Goal: Task Accomplishment & Management: Manage account settings

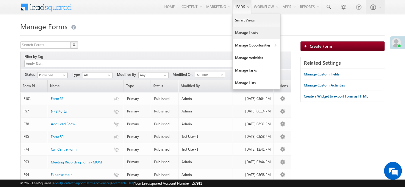
click at [238, 38] on link "Manage Leads" at bounding box center [257, 32] width 48 height 13
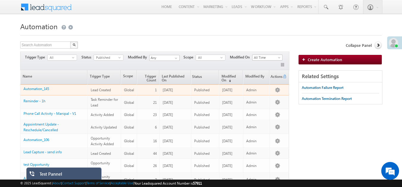
drag, startPoint x: 43, startPoint y: 91, endPoint x: 205, endPoint y: 46, distance: 168.3
click at [205, 46] on div "Search Automation X 9 results found Actions Select rows to see actions Actions …" at bounding box center [154, 45] width 269 height 9
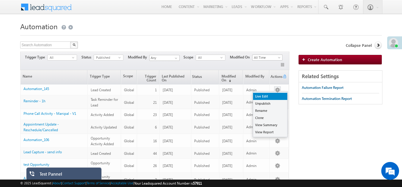
click at [276, 94] on link "Live Edit" at bounding box center [270, 96] width 34 height 7
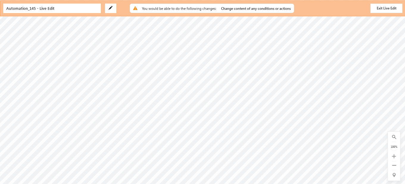
type input "Admin <[EMAIL_ADDRESS][DOMAIN_NAME]>"
type input "About @{Lead:FirstName,}"
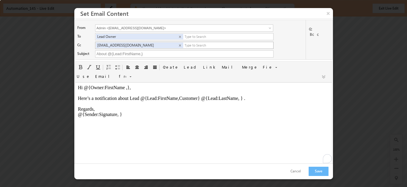
click at [199, 44] on input "text" at bounding box center [227, 45] width 87 height 7
type input "niharikamishra648@gmail.com"
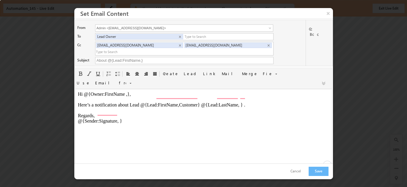
click at [229, 126] on html "Hi @{Owner:FirstName ,}, Here’s a notification about Lead @{Lead:FirstName,Cust…" at bounding box center [203, 107] width 257 height 37
click at [133, 79] on input at bounding box center [105, 83] width 58 height 8
click at [134, 80] on link at bounding box center [129, 83] width 7 height 6
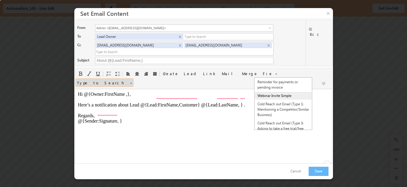
scroll to position [118, 0]
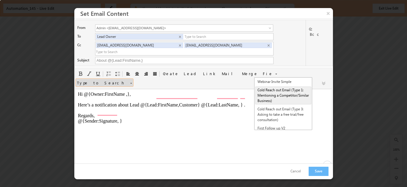
click at [274, 96] on link "Cold Reach out Email (Type 1: Mentioning a Competitor/Similar Business)" at bounding box center [283, 95] width 56 height 18
type input "Cold Reach out Email (Type 1: Mentioning a Competitor/Similar Business)"
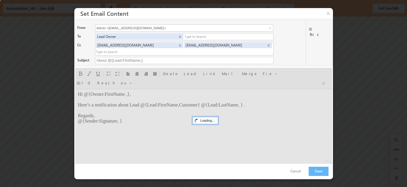
type input "@{Lead:Company,} – @{Account:CompanyName ,}"
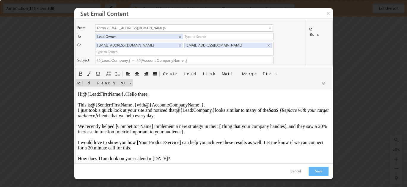
click at [133, 79] on input "Cold Reach out Email (Type 1: Mentioning a Competitor/Similar Business)" at bounding box center [105, 83] width 58 height 8
click at [133, 80] on link at bounding box center [129, 83] width 7 height 6
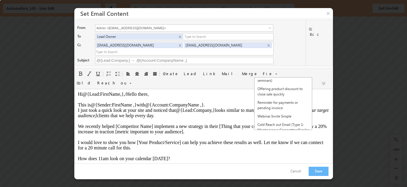
scroll to position [83, 0]
click at [298, 113] on link "Webinar Invite Simple" at bounding box center [283, 116] width 56 height 7
type input "Webinar Invite Simple"
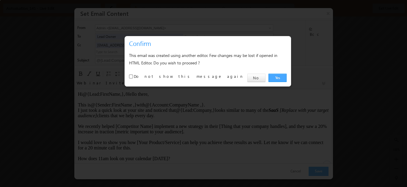
click at [278, 78] on link "Yes" at bounding box center [278, 78] width 18 height 8
type input "You're invited: To join (your webinar topic) Master Class"
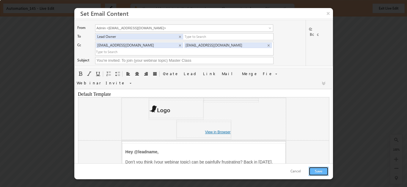
click at [317, 169] on button "Save" at bounding box center [319, 170] width 20 height 9
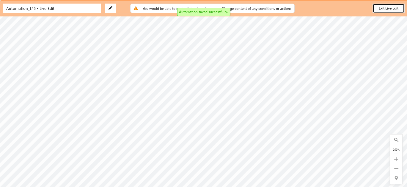
click at [387, 9] on button "Exit Live Edit" at bounding box center [389, 9] width 32 height 10
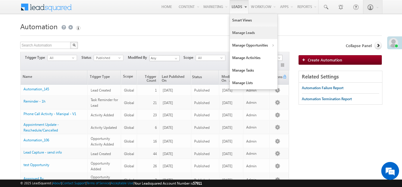
click at [244, 30] on link "Manage Leads" at bounding box center [254, 32] width 48 height 13
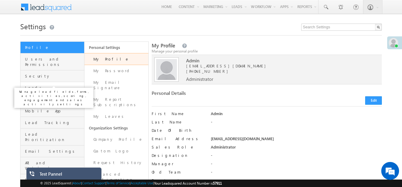
click at [52, 85] on span "Leads" at bounding box center [54, 87] width 58 height 5
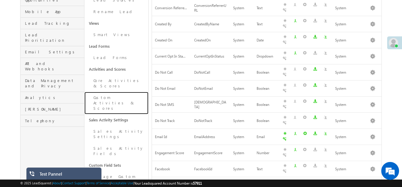
click at [113, 92] on link "Custom Activities & Scores" at bounding box center [117, 103] width 64 height 22
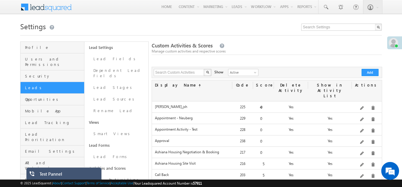
click at [183, 35] on div at bounding box center [201, 34] width 362 height 4
